Goal: Information Seeking & Learning: Learn about a topic

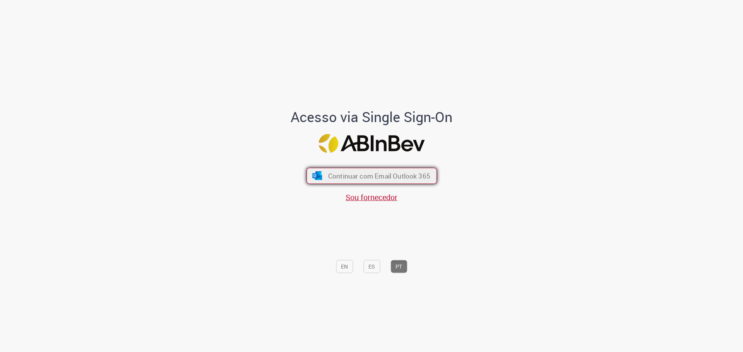
click at [367, 174] on span "Continuar com Email Outlook 365" at bounding box center [379, 175] width 102 height 9
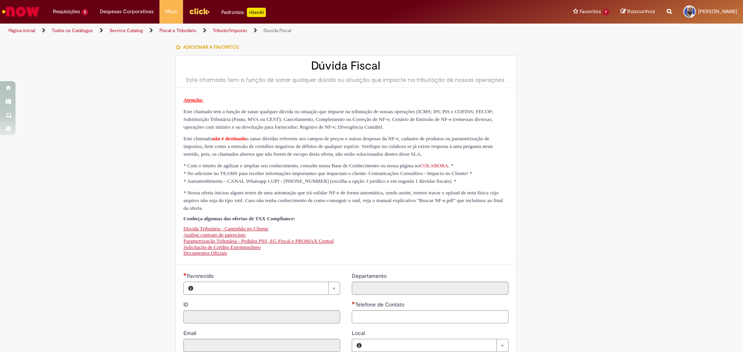
type input "********"
type input "**********"
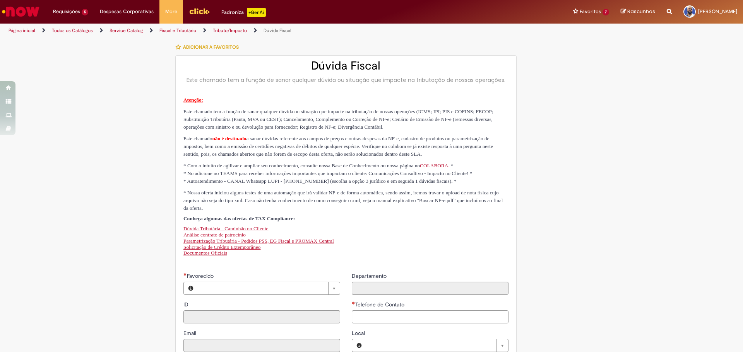
type input "****"
type input "**********"
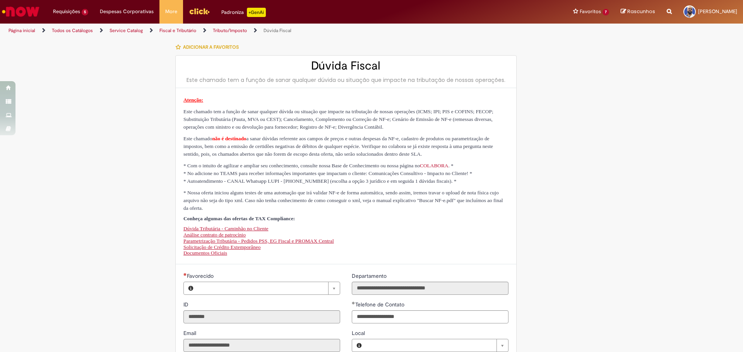
type input "**********"
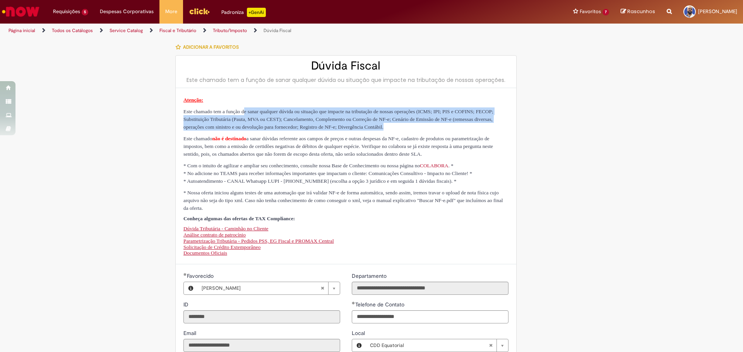
drag, startPoint x: 257, startPoint y: 106, endPoint x: 301, endPoint y: 137, distance: 54.1
click at [301, 137] on div "Atenção: Este chamado tem a função de sanar qualquer dúvida ou situação que imp…" at bounding box center [345, 176] width 325 height 161
click at [304, 131] on p "Este chamado tem a função de sanar qualquer dúvida ou situação que impacte na t…" at bounding box center [345, 119] width 325 height 23
drag, startPoint x: 301, startPoint y: 135, endPoint x: 295, endPoint y: 96, distance: 39.1
click at [295, 96] on div "Atenção: Este chamado tem a função de sanar qualquer dúvida ou situação que imp…" at bounding box center [345, 176] width 325 height 161
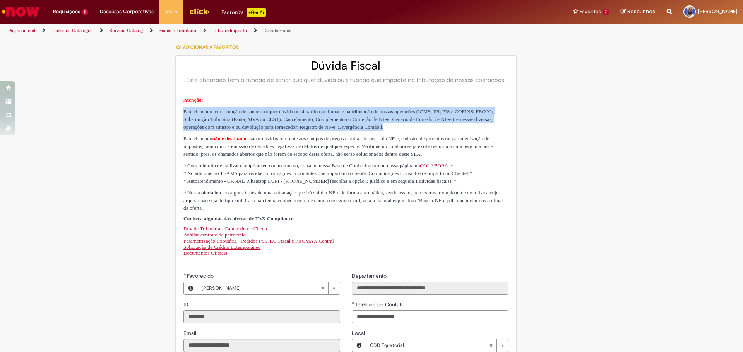
click at [296, 100] on p "Atenção:" at bounding box center [345, 100] width 325 height 8
drag, startPoint x: 319, startPoint y: 101, endPoint x: 316, endPoint y: 134, distance: 33.1
click at [316, 134] on div "Atenção: Este chamado tem a função de sanar qualquer dúvida ou situação que imp…" at bounding box center [345, 176] width 325 height 161
drag, startPoint x: 316, startPoint y: 134, endPoint x: 301, endPoint y: 133, distance: 15.1
click at [315, 131] on p "Este chamado tem a função de sanar qualquer dúvida ou situação que impacte na t…" at bounding box center [345, 119] width 325 height 23
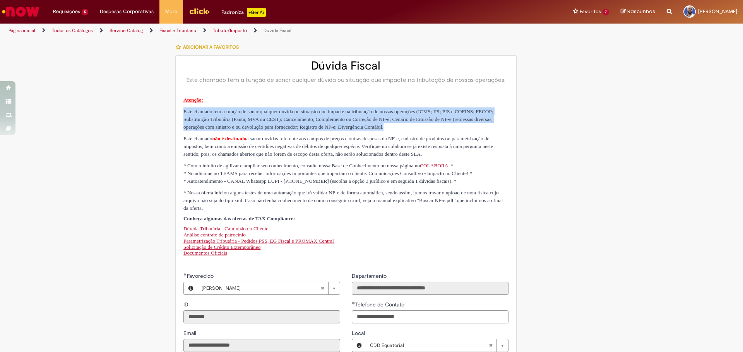
click at [299, 131] on p "Este chamado tem a função de sanar qualquer dúvida ou situação que impacte na t…" at bounding box center [345, 119] width 325 height 23
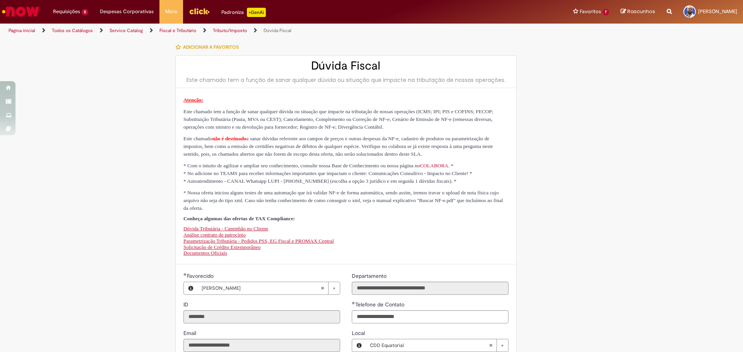
drag, startPoint x: 296, startPoint y: 138, endPoint x: 379, endPoint y: 170, distance: 88.8
click at [379, 170] on div "Atenção: Este chamado tem a função de sanar qualquer dúvida ou situação que imp…" at bounding box center [345, 176] width 325 height 161
click at [379, 158] on p "Este chamado não é destinado a sanar dúvidas referente aos campos de preços e o…" at bounding box center [345, 146] width 325 height 23
click at [409, 157] on span "Este chamado não é destinado a sanar dúvidas referente aos campos de preços e o…" at bounding box center [337, 146] width 309 height 21
drag, startPoint x: 317, startPoint y: 134, endPoint x: 353, endPoint y: 159, distance: 43.6
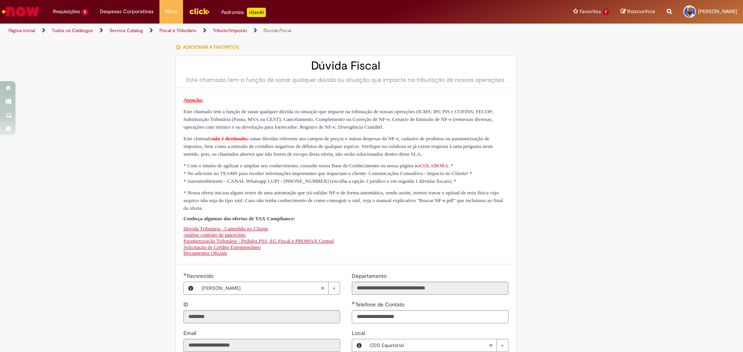
click at [317, 131] on p "Este chamado tem a função de sanar qualquer dúvida ou situação que impacte na t…" at bounding box center [345, 119] width 325 height 23
click at [434, 184] on span "* Autoatendimento - CANAL Whatsapp LUPI - 0800 042 0403 (escolha a opção 3 jurí…" at bounding box center [319, 181] width 273 height 6
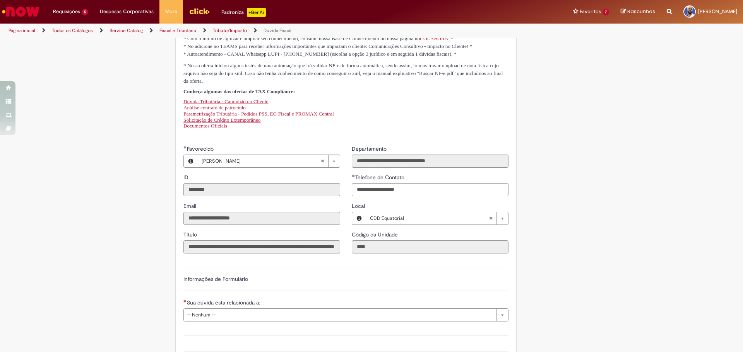
scroll to position [232, 0]
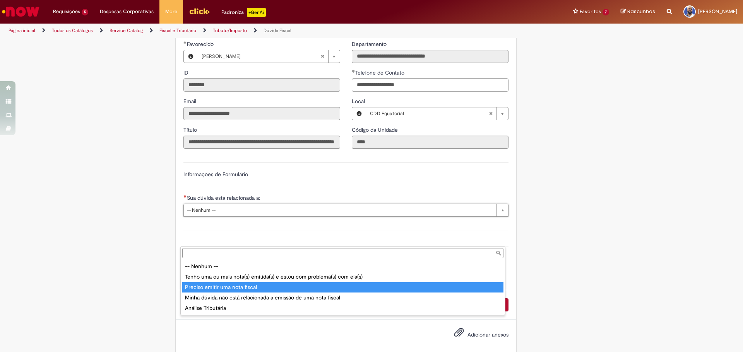
type input "**********"
select select "**********"
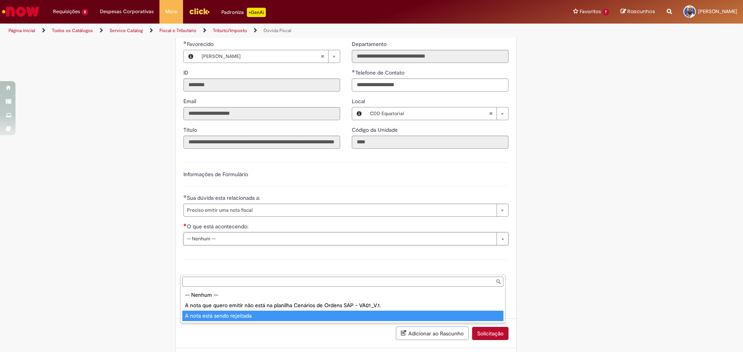
type input "**********"
select select "*"
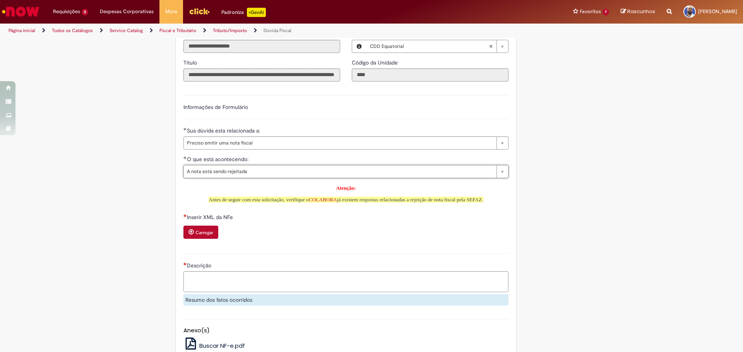
scroll to position [309, 0]
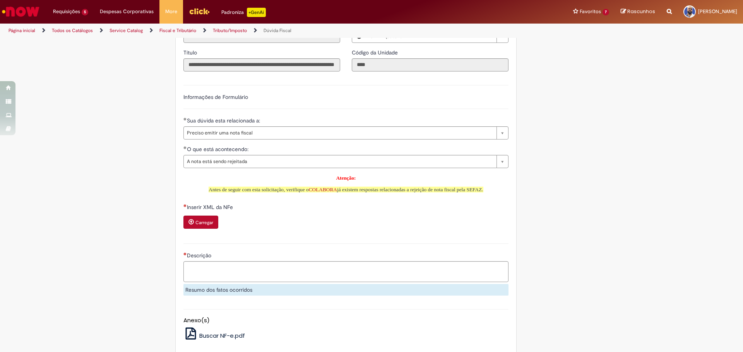
click at [320, 193] on link "COLABORA" at bounding box center [323, 190] width 28 height 6
click at [201, 229] on button "Carregar" at bounding box center [200, 222] width 35 height 13
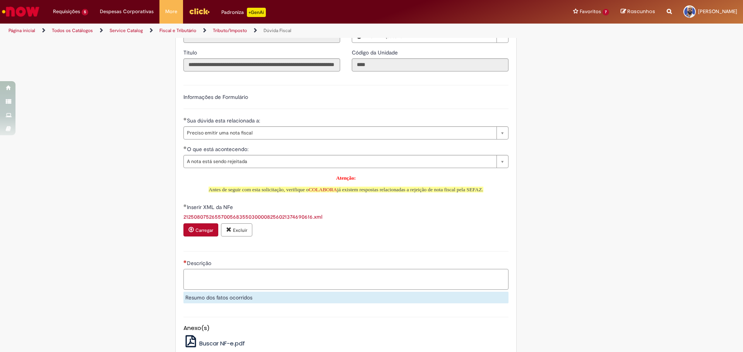
click at [226, 290] on textarea "Descrição" at bounding box center [345, 279] width 325 height 21
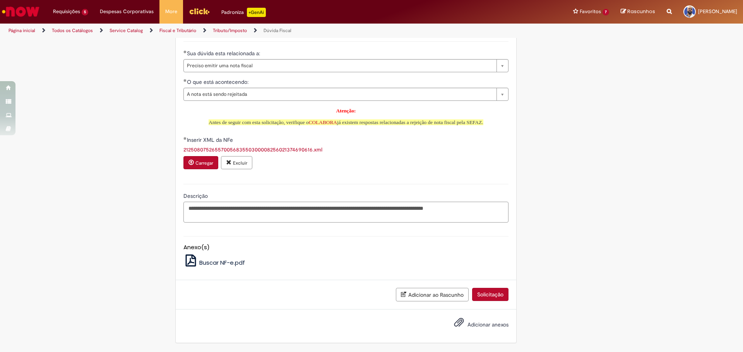
scroll to position [415, 0]
click at [498, 210] on textarea "**********" at bounding box center [345, 212] width 325 height 21
click at [500, 207] on textarea "**********" at bounding box center [345, 212] width 325 height 21
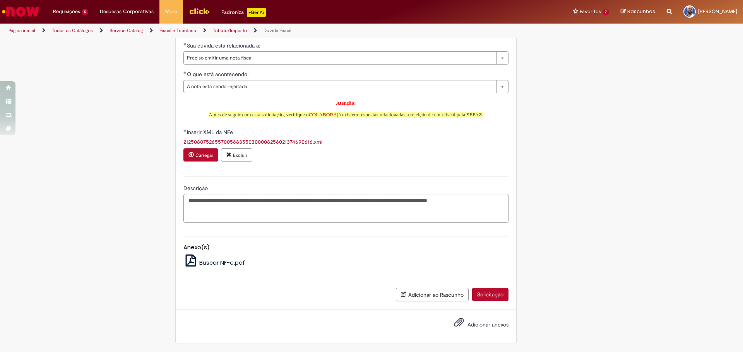
paste textarea "**********"
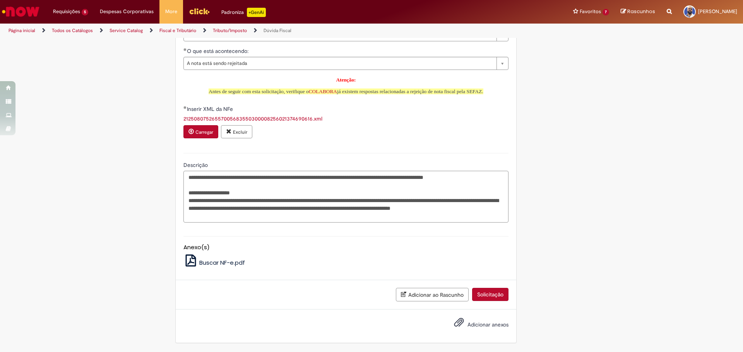
type textarea "**********"
click at [475, 325] on span "Adicionar anexos" at bounding box center [487, 324] width 41 height 7
click at [0, 0] on input "Adicionar anexos" at bounding box center [0, 0] width 0 height 0
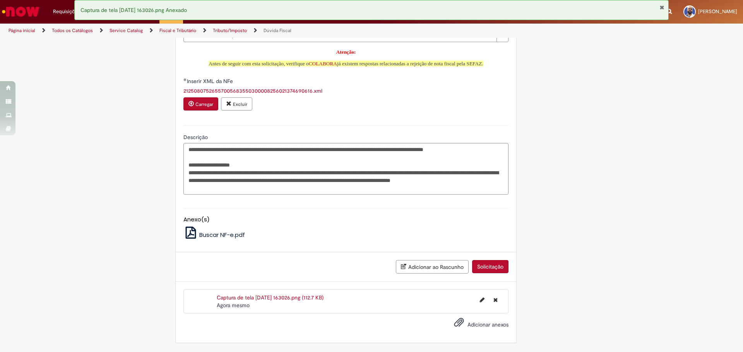
scroll to position [473, 0]
click at [490, 265] on button "Solicitação" at bounding box center [490, 266] width 36 height 13
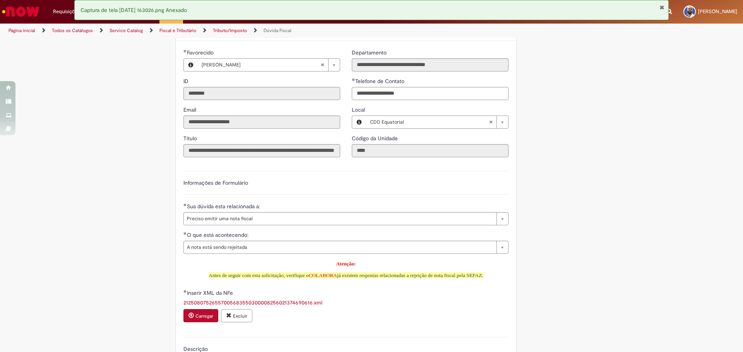
scroll to position [0, 0]
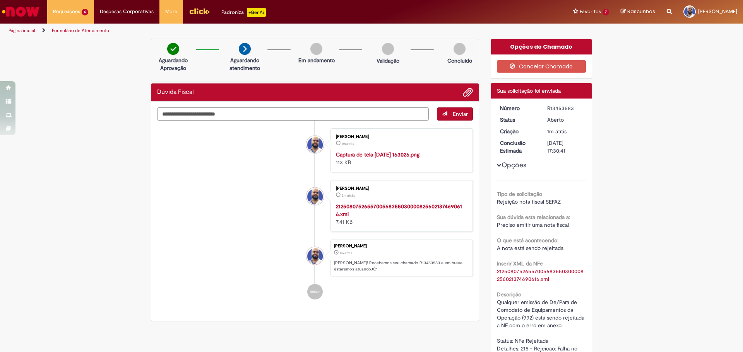
click at [238, 172] on li "Ricardo Wagner Queiroz Carvalho 1m atrás 1m atrás Captura de tela 2025-08-27 16…" at bounding box center [315, 150] width 316 height 44
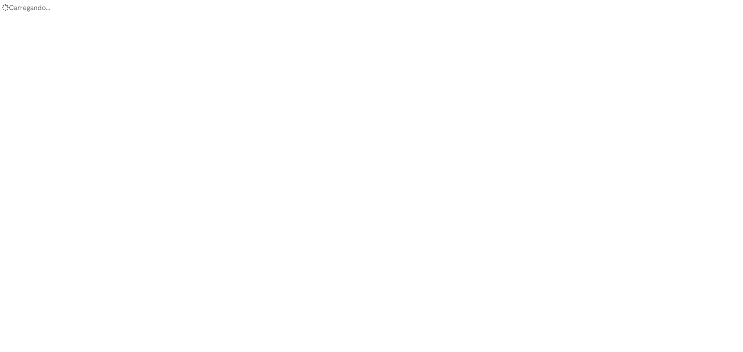
select select "**********"
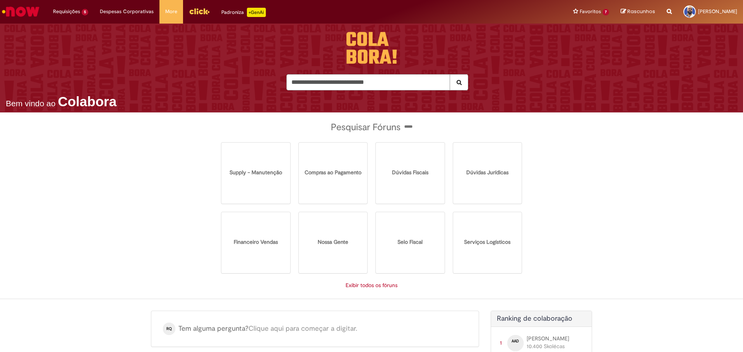
click at [346, 78] on input "Pesquisar (mínimo 3 caracteres)" at bounding box center [376, 82] width 181 height 16
type input "**********"
click button "Exibir Todos os Resultados" at bounding box center [0, 0] width 0 height 0
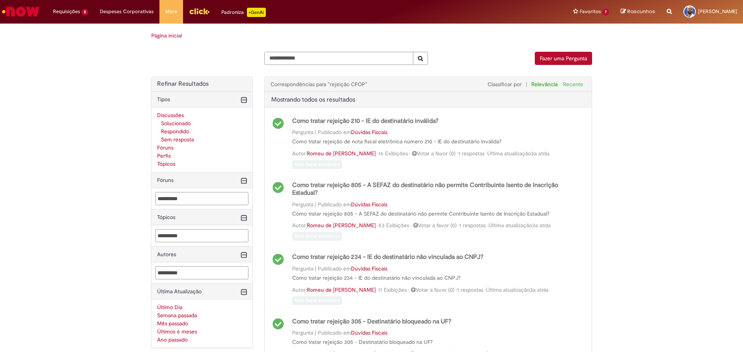
click at [315, 57] on input "**********" at bounding box center [338, 58] width 149 height 13
type input "**********"
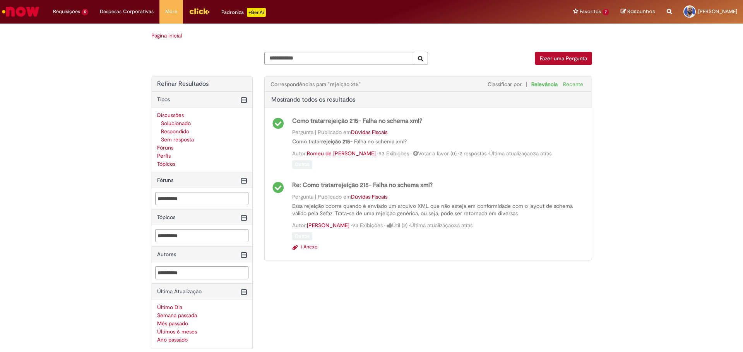
click at [394, 123] on span "Como tratar rejeição 215 - Falha no schema xml?" at bounding box center [357, 121] width 130 height 8
click at [348, 186] on strong "rejeição 215" at bounding box center [352, 185] width 33 height 8
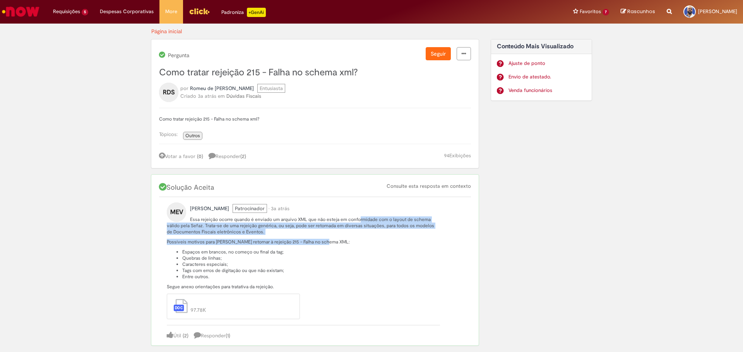
drag, startPoint x: 355, startPoint y: 213, endPoint x: 360, endPoint y: 236, distance: 22.6
click at [360, 236] on div "Essa rejeição ocorre quando é enviado um arquivo XML que não esteja em conformi…" at bounding box center [303, 269] width 273 height 113
click at [360, 236] on p "Essa rejeição ocorre quando é enviado um arquivo XML que não esteja em conformi…" at bounding box center [303, 253] width 273 height 73
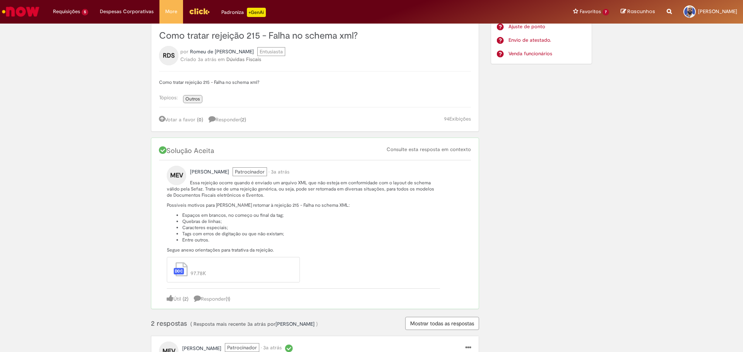
scroll to position [77, 0]
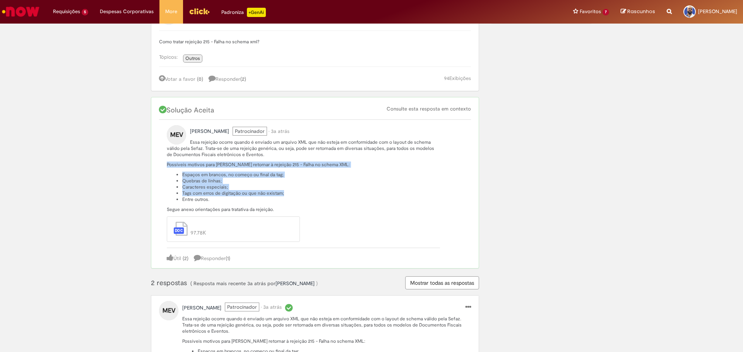
drag, startPoint x: 303, startPoint y: 160, endPoint x: 308, endPoint y: 194, distance: 34.0
click at [308, 194] on p "Essa rejeição ocorre quando é enviado um arquivo XML que não esteja em conformi…" at bounding box center [303, 175] width 273 height 73
click at [308, 194] on li "Tags com erros de digitação ou que não existam;" at bounding box center [311, 193] width 258 height 6
drag, startPoint x: 300, startPoint y: 200, endPoint x: 320, endPoint y: 153, distance: 51.3
click at [320, 153] on p "Essa rejeição ocorre quando é enviado um arquivo XML que não esteja em conformi…" at bounding box center [303, 175] width 273 height 73
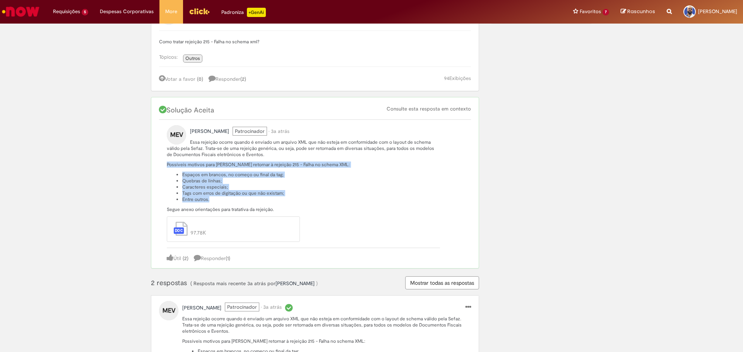
click at [320, 153] on p "Essa rejeição ocorre quando é enviado um arquivo XML que não esteja em conformi…" at bounding box center [303, 148] width 273 height 19
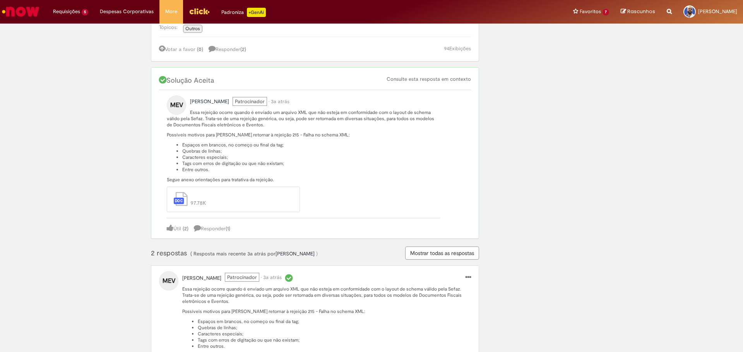
scroll to position [220, 0]
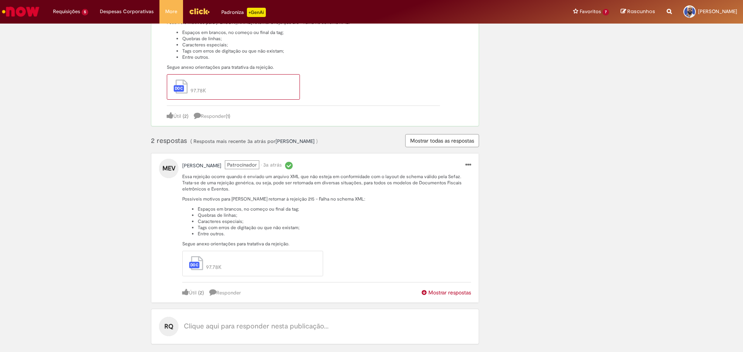
click at [217, 86] on span "Rejeição 215.docx" at bounding box center [239, 83] width 99 height 8
click at [169, 90] on div "Rejeição 215.docx 97.78K" at bounding box center [233, 87] width 133 height 26
click at [195, 87] on span "Rejeição 215.docx 97.78K" at bounding box center [238, 88] width 101 height 18
click at [213, 91] on span "97.78K" at bounding box center [239, 91] width 99 height 8
click at [232, 264] on span "Rejeição 215.docx 97.78K" at bounding box center [258, 265] width 109 height 18
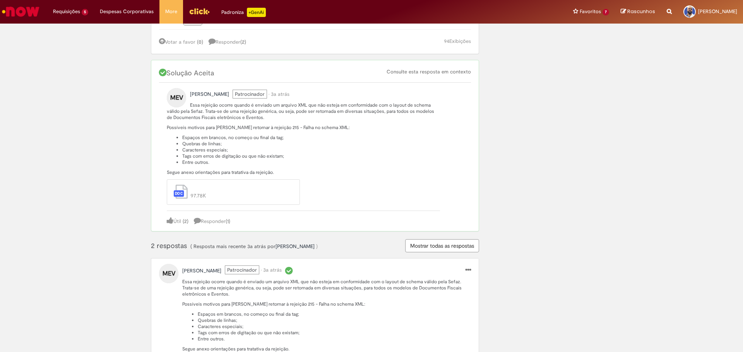
scroll to position [104, 0]
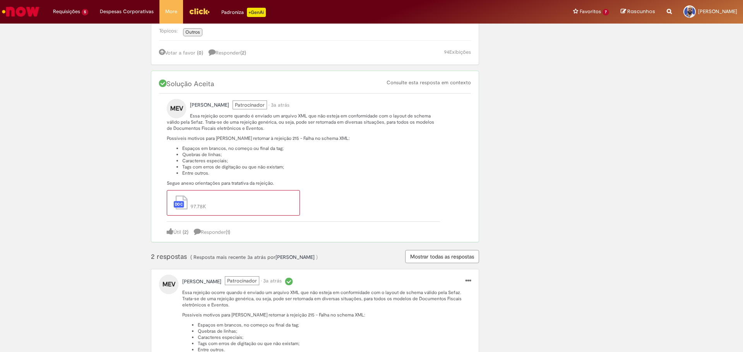
click at [243, 201] on span "Rejeição 215.docx" at bounding box center [239, 199] width 99 height 8
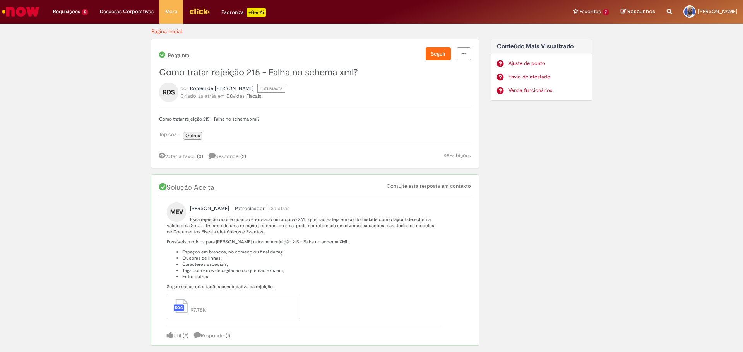
scroll to position [220, 0]
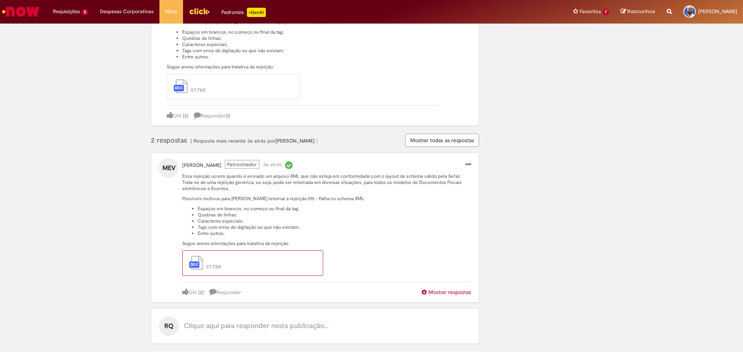
click at [216, 264] on span "97.78K" at bounding box center [259, 267] width 107 height 8
drag, startPoint x: 215, startPoint y: 264, endPoint x: 211, endPoint y: 252, distance: 12.2
click at [211, 252] on div "Rejeição 215.docx 97.78K" at bounding box center [252, 264] width 141 height 26
click at [198, 260] on icon "arquivo" at bounding box center [195, 262] width 15 height 15
click at [190, 265] on use "arquivo" at bounding box center [196, 263] width 14 height 14
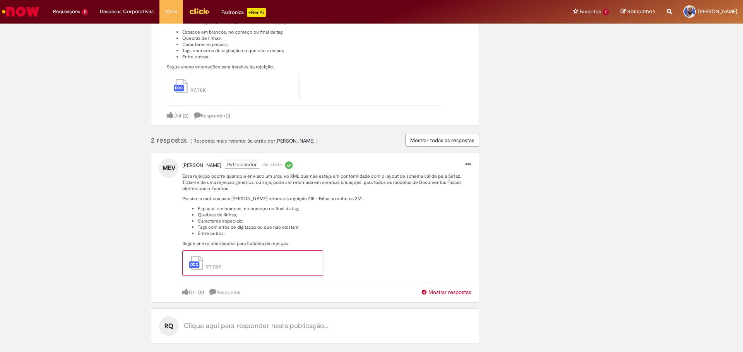
click at [212, 266] on span "97.78K" at bounding box center [259, 267] width 107 height 8
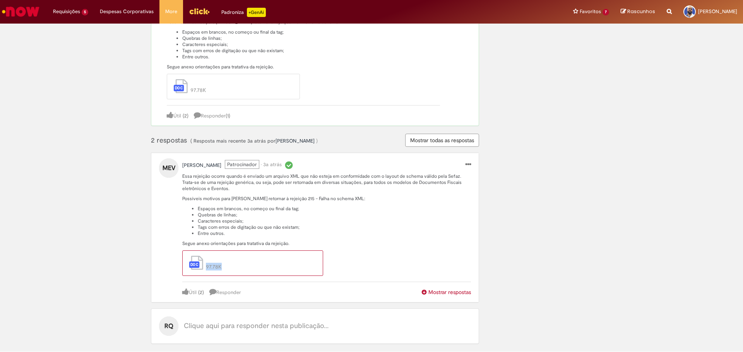
click at [212, 266] on span "97.78K" at bounding box center [259, 267] width 107 height 8
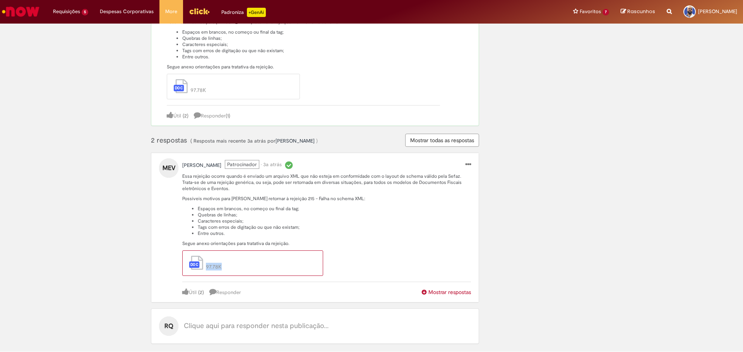
click at [212, 266] on span "97.78K" at bounding box center [259, 267] width 107 height 8
click at [428, 139] on span "Mostrar todas as respostas" at bounding box center [442, 140] width 64 height 7
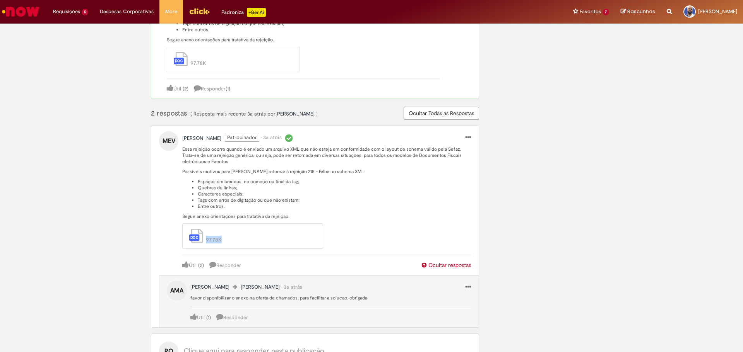
scroll to position [272, 0]
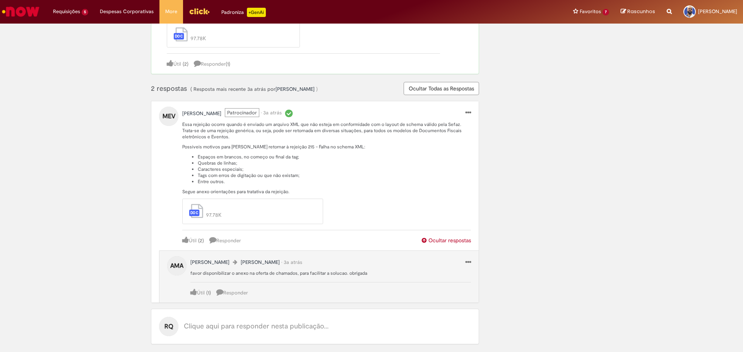
click at [318, 211] on div "Rejeição 215.docx Rejeição 215.docx 97.78K" at bounding box center [252, 212] width 141 height 26
click at [287, 212] on span "97.78K" at bounding box center [259, 215] width 107 height 8
click at [243, 211] on span "Rejeição 215.docx" at bounding box center [259, 207] width 107 height 8
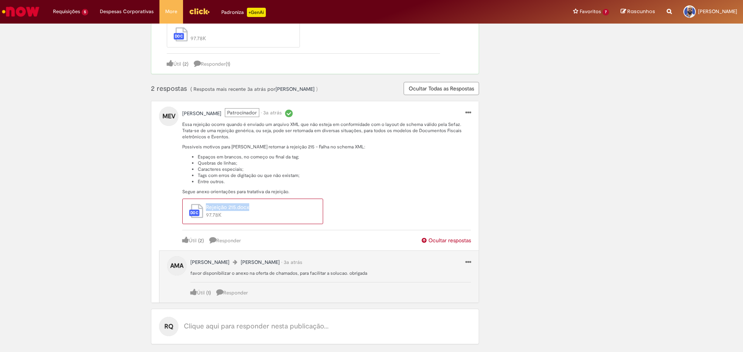
click at [243, 211] on span "Rejeição 215.docx" at bounding box center [259, 207] width 107 height 8
click at [229, 207] on span "Rejeição 215.docx" at bounding box center [259, 207] width 107 height 8
click at [231, 207] on span "Rejeição 215.docx" at bounding box center [259, 207] width 107 height 8
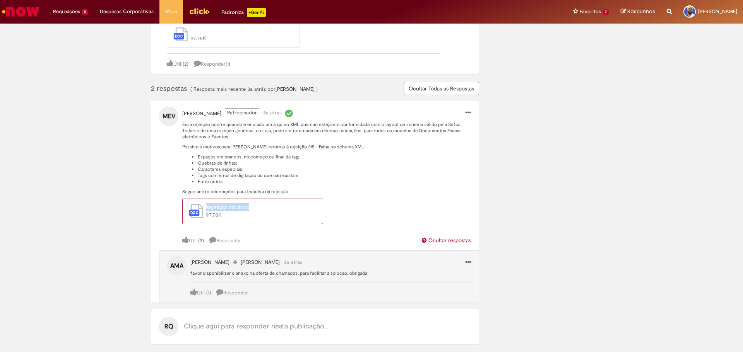
copy span "Rejeição 215.docx Rejeição 215.docx"
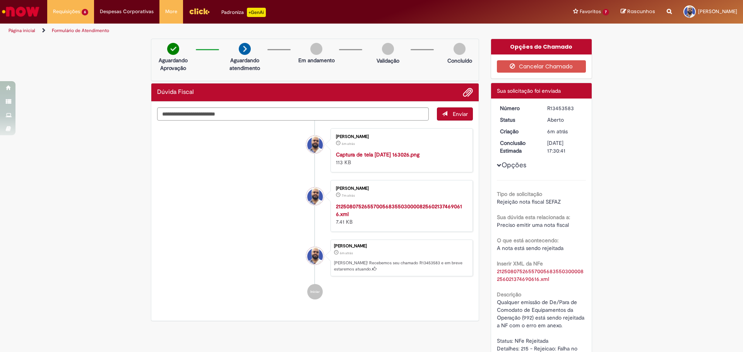
click at [729, 180] on div "Verificar Código de Barras Aguardando Aprovação Aguardando atendimento Em andam…" at bounding box center [371, 280] width 743 height 483
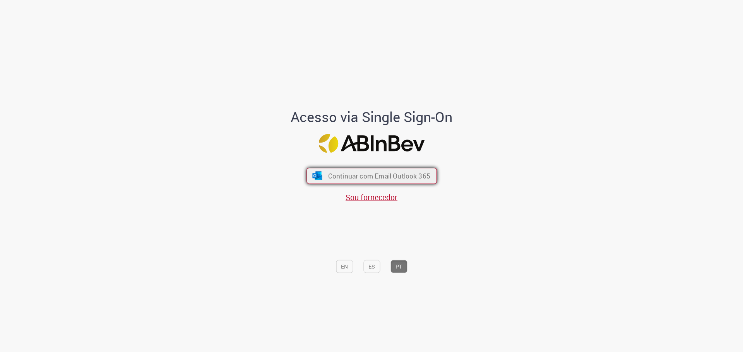
click at [341, 174] on span "Continuar com Email Outlook 365" at bounding box center [379, 175] width 102 height 9
